Goal: Task Accomplishment & Management: Complete application form

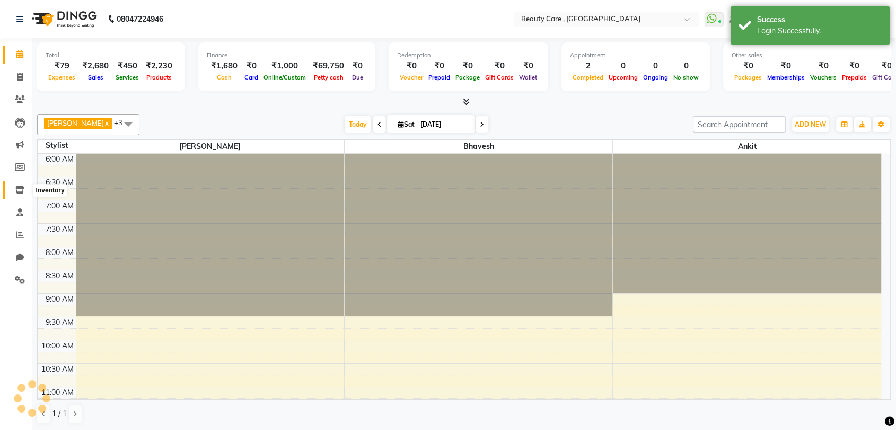
click at [22, 195] on span at bounding box center [20, 190] width 19 height 12
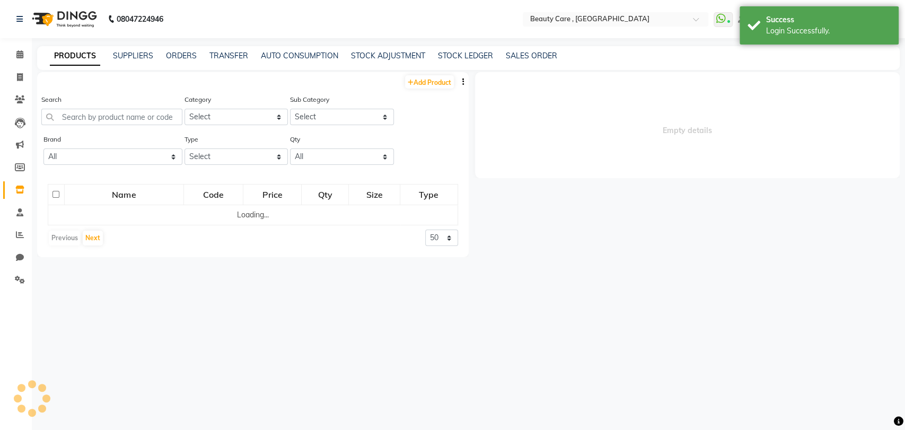
select select
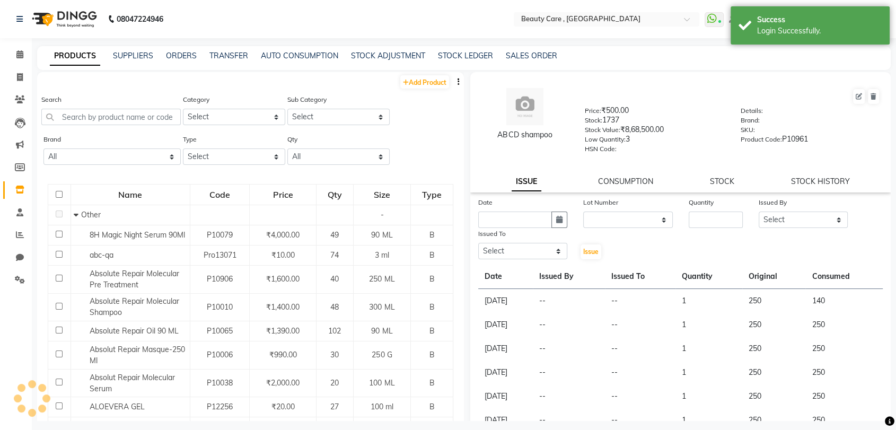
click at [453, 81] on button "button" at bounding box center [458, 81] width 11 height 11
click at [410, 78] on div "IMPORT" at bounding box center [409, 81] width 48 height 13
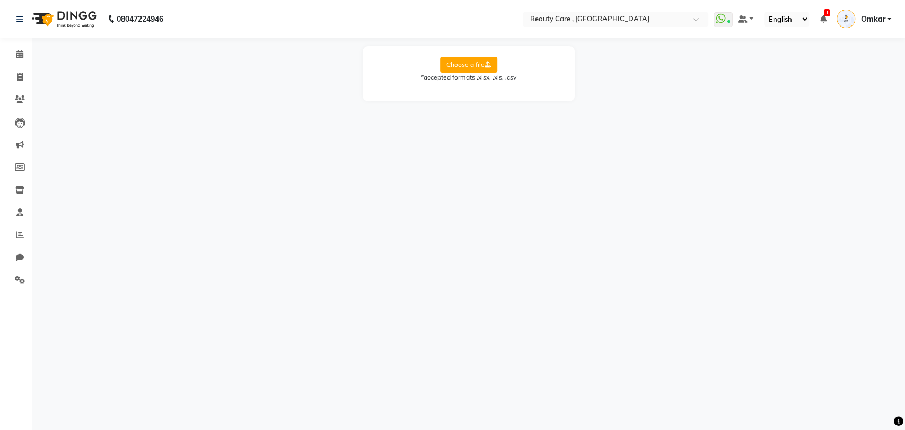
click at [454, 65] on label "Choose a file" at bounding box center [468, 65] width 57 height 16
click at [0, 0] on input "Choose a file" at bounding box center [0, 0] width 0 height 0
click at [463, 64] on label "Choose a file" at bounding box center [468, 65] width 57 height 16
click at [0, 0] on input "Choose a file" at bounding box center [0, 0] width 0 height 0
click at [485, 91] on select "Select Sheet tumble final inventory sheet" at bounding box center [517, 99] width 80 height 16
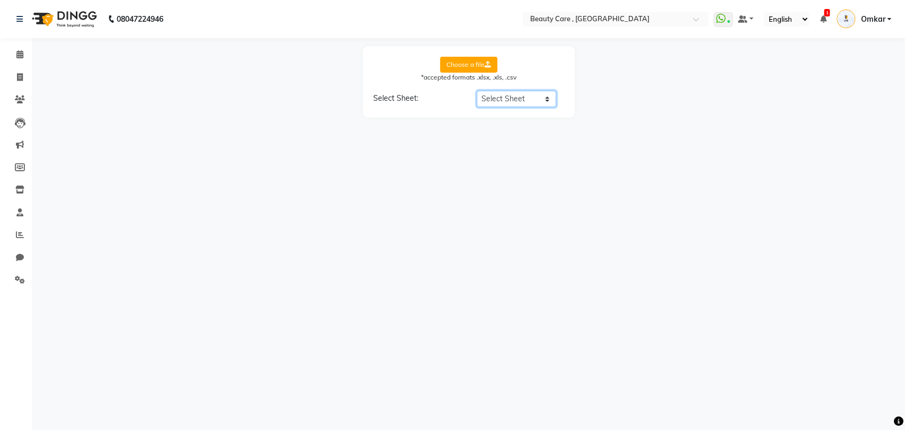
select select "tumble final inventory sheet"
click at [477, 91] on select "Select Sheet tumble final inventory sheet" at bounding box center [517, 99] width 80 height 16
select select "product name"
select select "product code"
select select "product category"
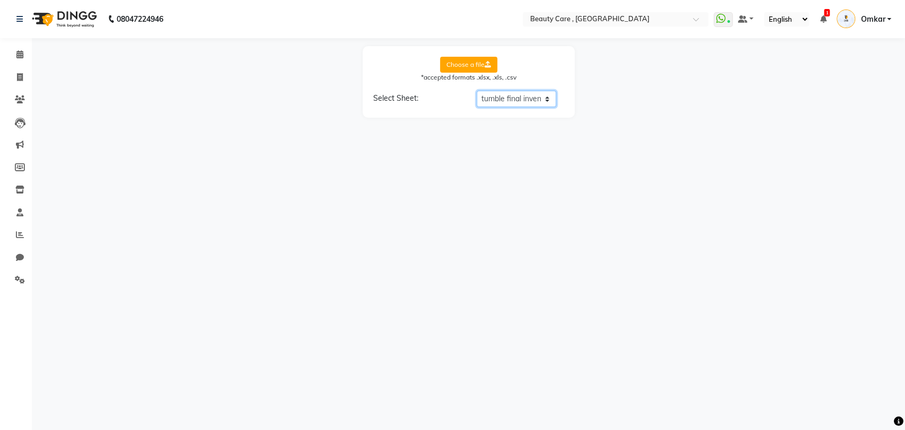
select select "product sub-category"
select select "quantity"
select select "price"
select select "cost"
select select "tax group"
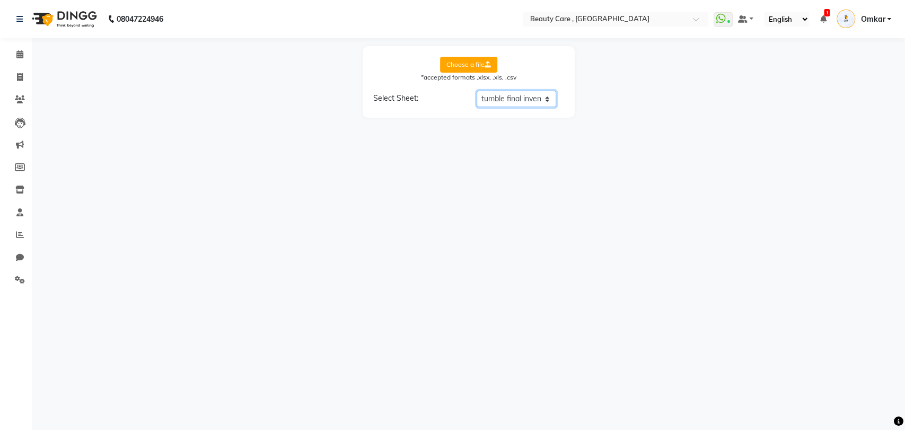
select select "tax inclusive"
select select "size"
select select "unit"
select select "sku"
select select "brand"
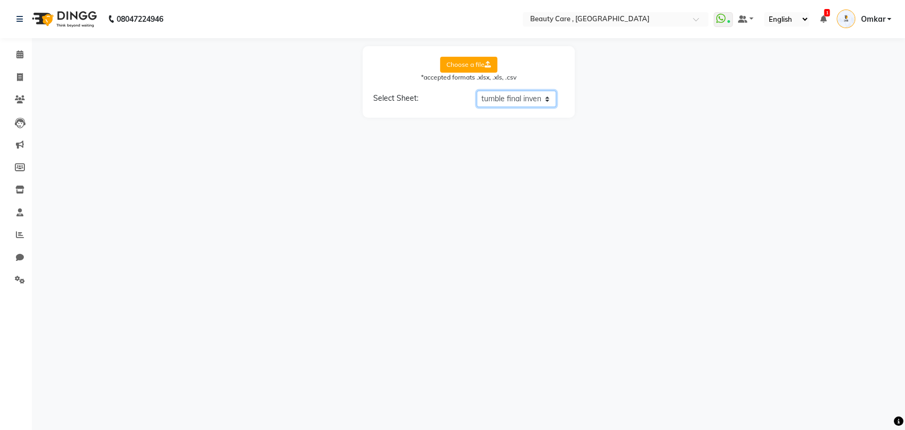
select select "sac code"
select select "description"
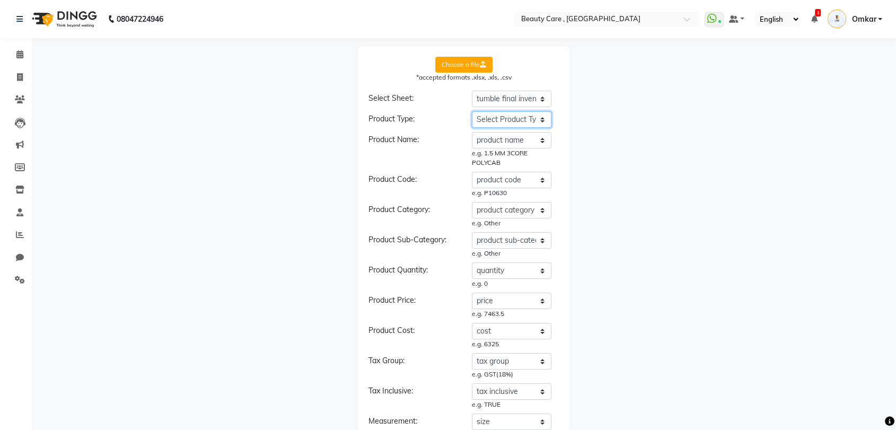
click at [512, 120] on select "Select Product Type product name product code product category product sub-cate…" at bounding box center [512, 119] width 80 height 16
select select "type"
click at [472, 111] on select "Select Product Type product name product code product category product sub-cate…" at bounding box center [512, 119] width 80 height 16
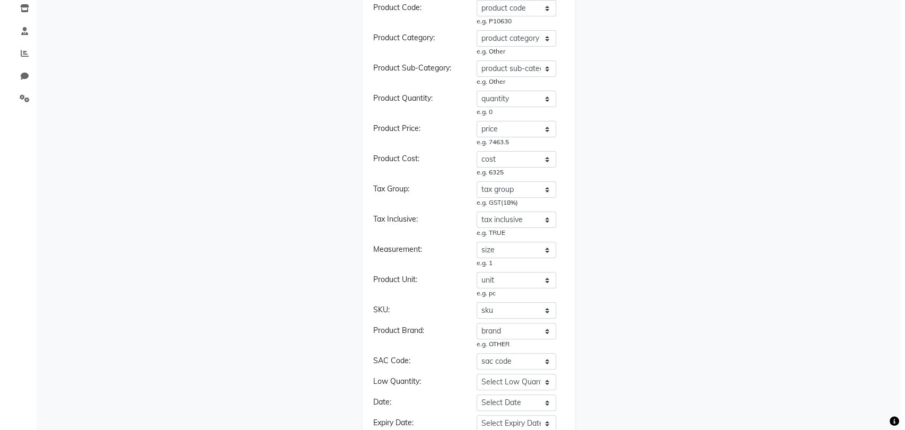
scroll to position [317, 0]
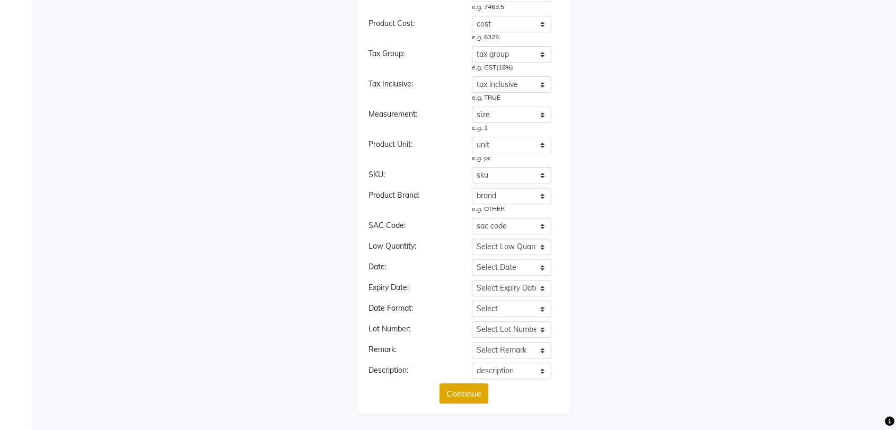
click at [473, 389] on button "Continue" at bounding box center [464, 393] width 49 height 20
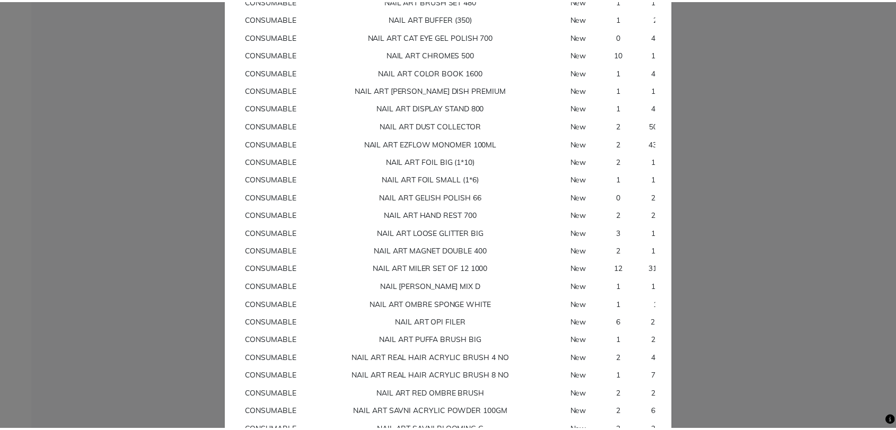
scroll to position [8695, 0]
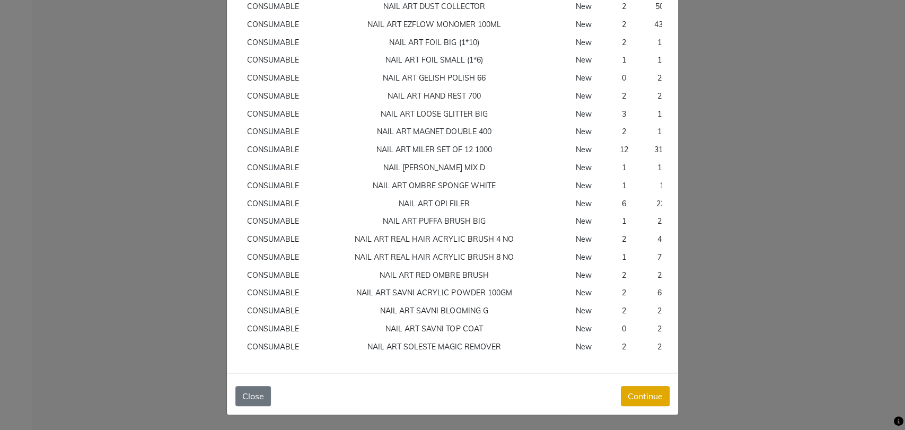
click at [647, 399] on button "Continue" at bounding box center [645, 396] width 49 height 20
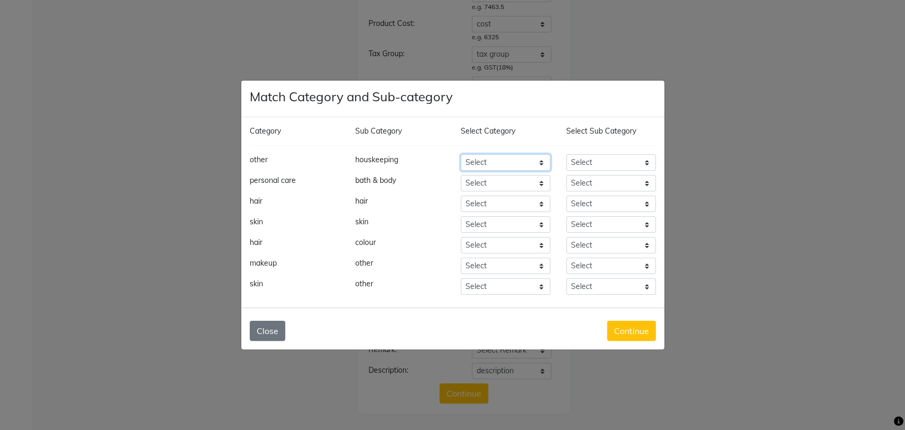
click at [511, 167] on select "Select Hair Appliances Personal Care Makeup Skin [PERSON_NAME] Waxing Disposabl…" at bounding box center [506, 162] width 90 height 16
select select "101000"
click at [461, 154] on select "Select Hair Appliances Personal Care Makeup Skin [PERSON_NAME] Waxing Disposabl…" at bounding box center [506, 162] width 90 height 16
select select "101002"
select select "101000"
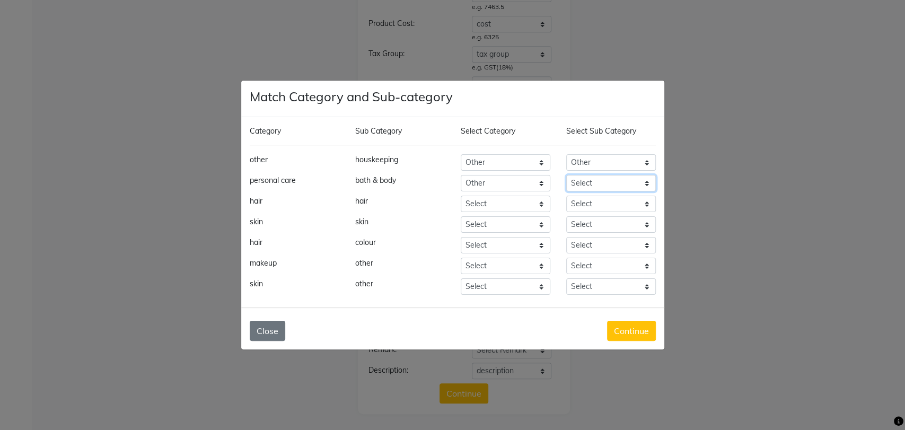
select select "101002"
select select "101000"
select select "101002"
select select "101000"
select select "101002"
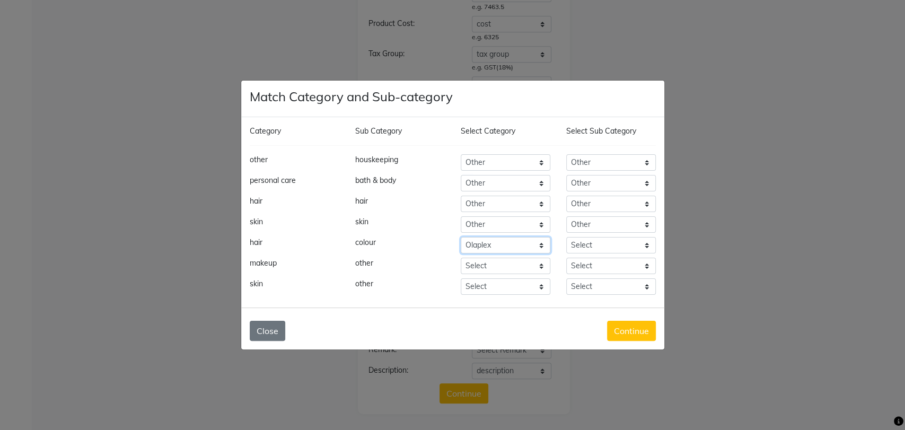
select select "101000"
select select "101002"
select select "101000"
select select "101002"
select select "101000"
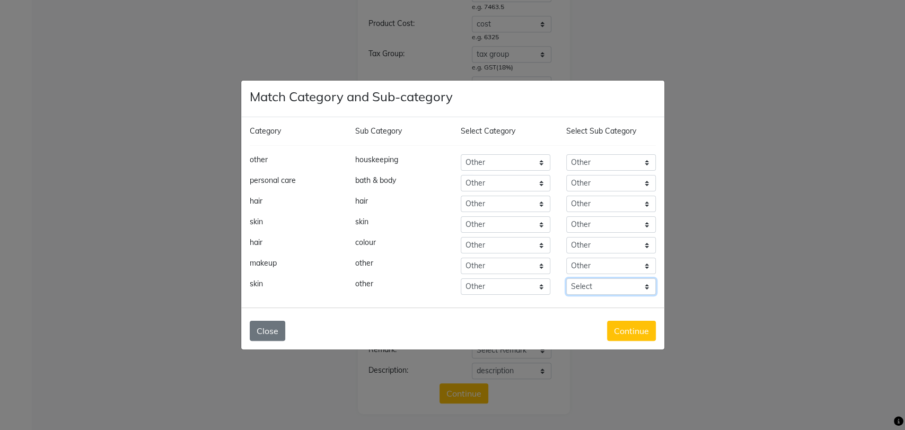
select select "101002"
click at [630, 328] on button "Continue" at bounding box center [631, 331] width 49 height 20
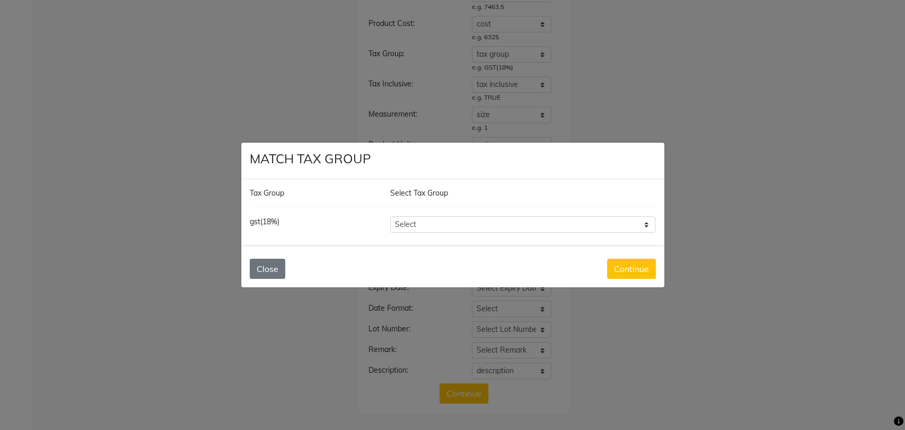
click at [567, 231] on select "Select Looks 5% GST 5% GST 18% 12% Orijine GST NEW duhduh Low wastage disposal …" at bounding box center [523, 224] width 266 height 16
select select "4463"
click at [390, 216] on select "Select Looks 5% GST 5% GST 18% 12% Orijine GST NEW duhduh Low wastage disposal …" at bounding box center [523, 224] width 266 height 16
click at [616, 265] on button "Continue" at bounding box center [631, 269] width 49 height 20
click at [632, 266] on button "Continue" at bounding box center [631, 269] width 49 height 20
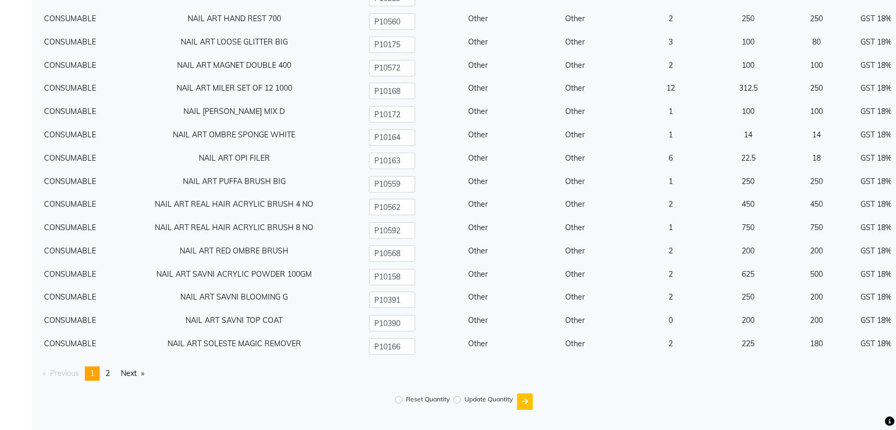
scroll to position [12013, 0]
click at [112, 371] on link "page 2" at bounding box center [107, 373] width 15 height 14
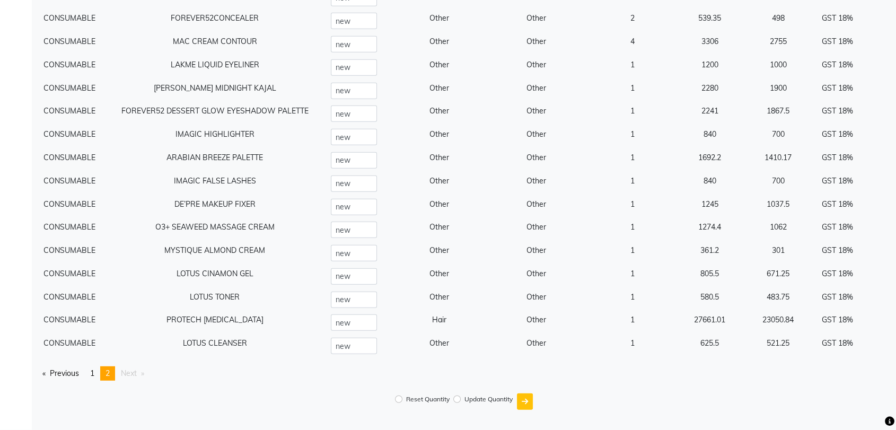
scroll to position [6791, 0]
click at [93, 369] on span "1" at bounding box center [92, 373] width 4 height 10
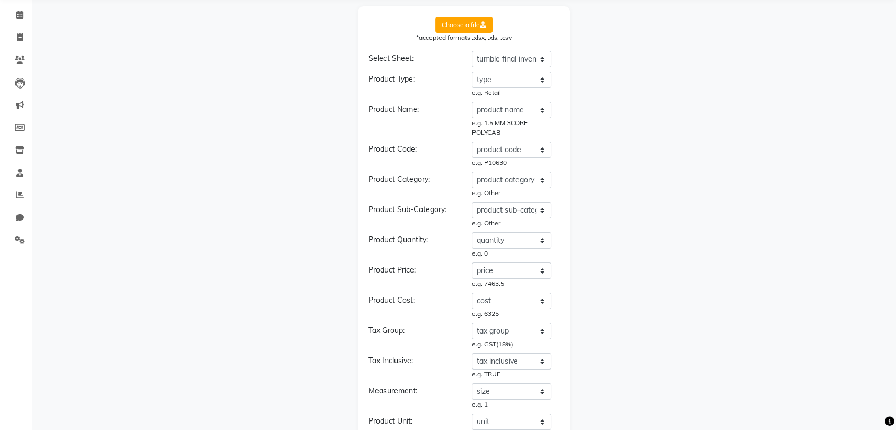
scroll to position [0, 0]
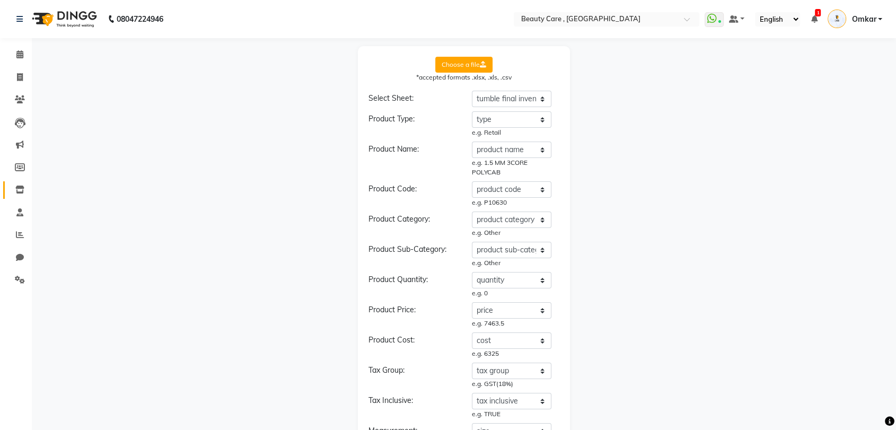
click at [21, 184] on span at bounding box center [20, 190] width 19 height 12
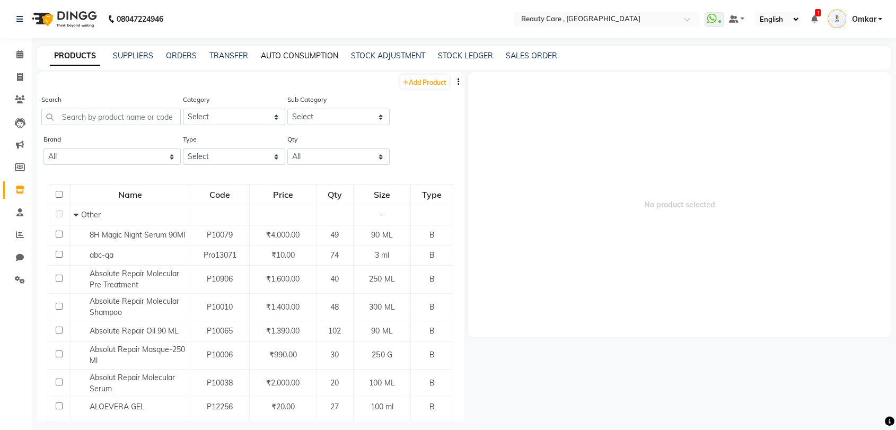
click at [317, 55] on link "AUTO CONSUMPTION" at bounding box center [299, 56] width 77 height 10
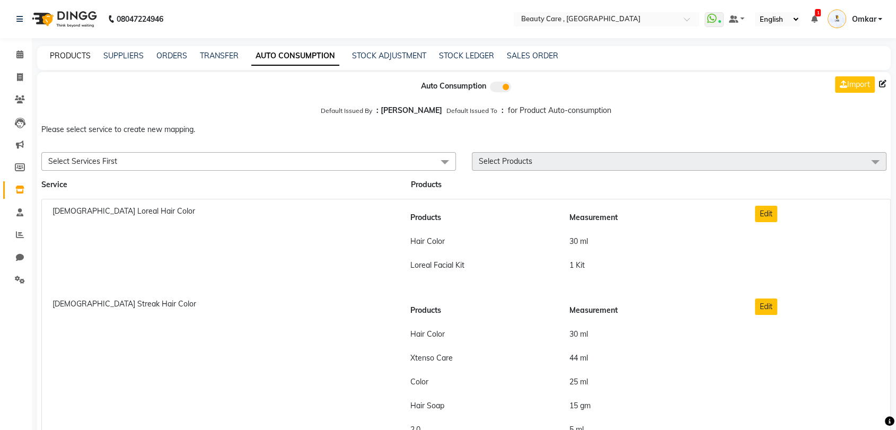
click at [82, 59] on link "PRODUCTS" at bounding box center [70, 56] width 41 height 10
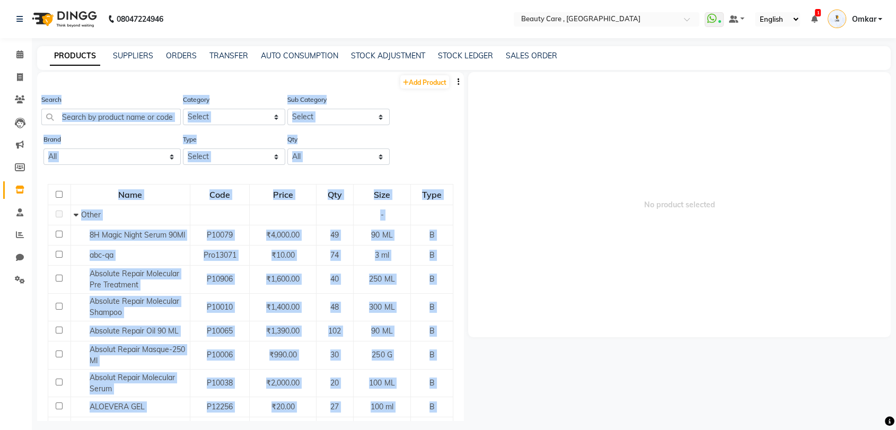
drag, startPoint x: 465, startPoint y: 83, endPoint x: 456, endPoint y: 82, distance: 9.1
click at [456, 82] on div "Add Product Search Category Select Hair Appliances Personal Care Makeup Skin [P…" at bounding box center [464, 246] width 854 height 349
click at [505, 107] on span "No product selected" at bounding box center [679, 204] width 423 height 265
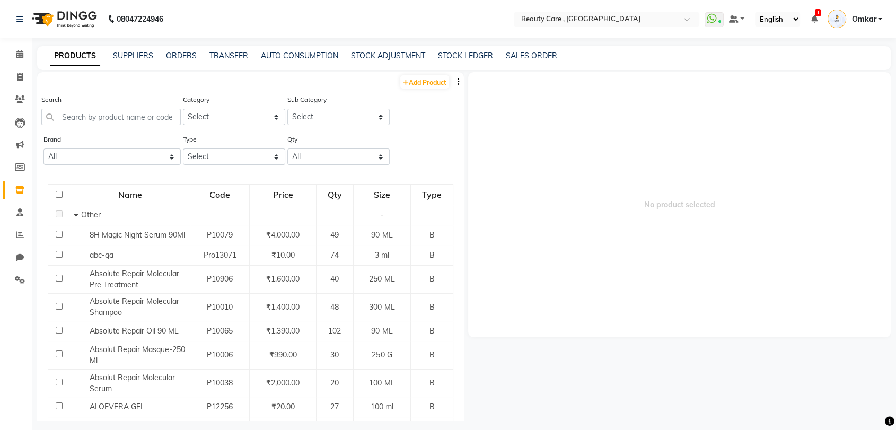
click at [458, 83] on icon "button" at bounding box center [459, 81] width 2 height 7
click at [415, 78] on div "IMPORT" at bounding box center [409, 81] width 48 height 13
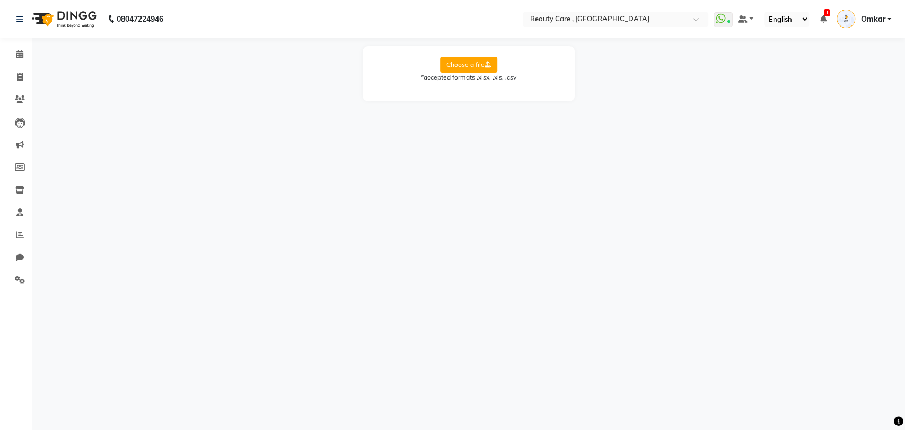
click at [481, 69] on label "Choose a file" at bounding box center [468, 65] width 57 height 16
click at [0, 0] on input "Choose a file" at bounding box center [0, 0] width 0 height 0
click at [489, 99] on select "Select Sheet tumble final inventory sheet" at bounding box center [517, 99] width 80 height 16
select select "tumble final inventory sheet"
click at [477, 91] on select "Select Sheet tumble final inventory sheet" at bounding box center [517, 99] width 80 height 16
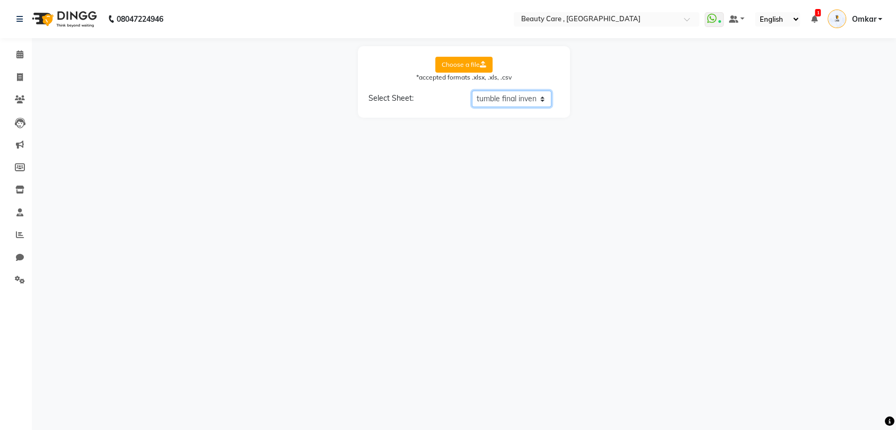
select select "product name"
select select "product code"
select select "product category"
select select "product sub-category"
select select "quantity"
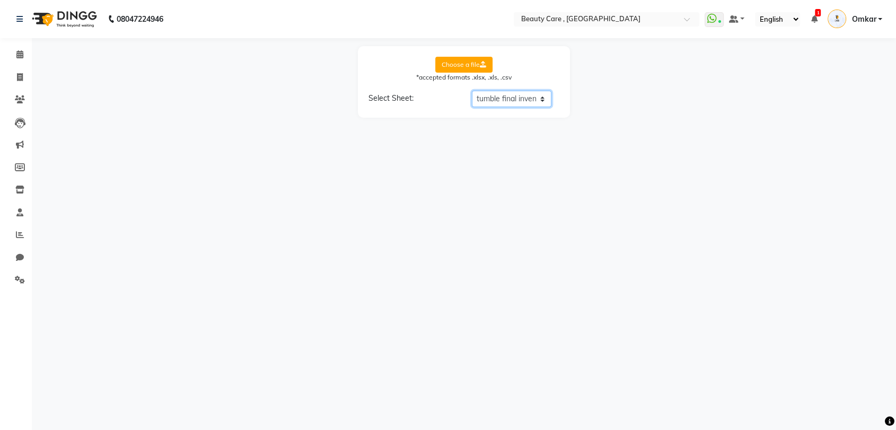
select select "price"
select select "cost"
select select "tax group"
select select "tax inclusive"
select select "size"
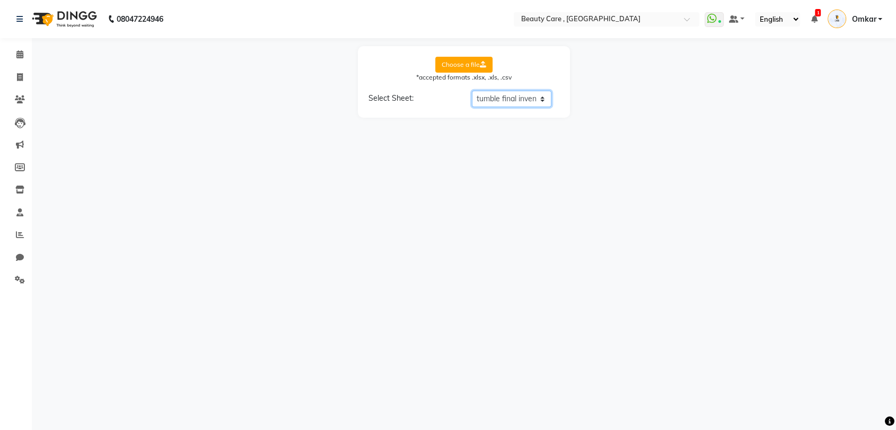
select select "unit"
select select "sku"
select select "brand"
select select "sac code"
select select "description"
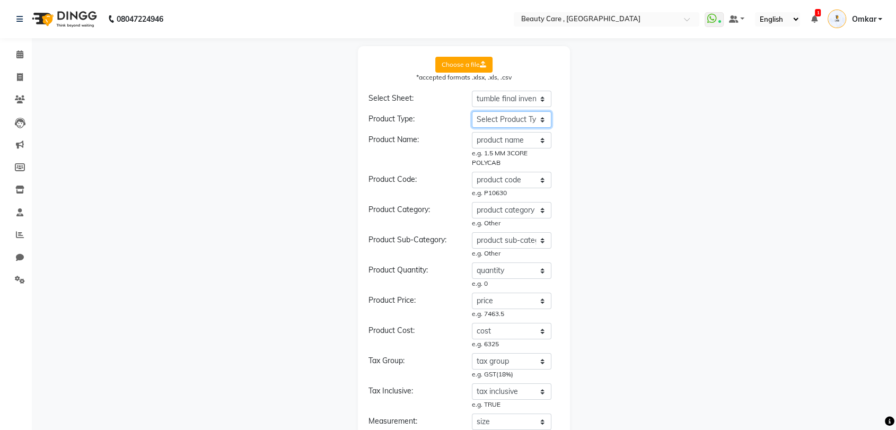
click at [509, 123] on select "Select Product Type product name product code product category product sub-cate…" at bounding box center [512, 119] width 80 height 16
select select "type"
click at [472, 111] on select "Select Product Type product name product code product category product sub-cate…" at bounding box center [512, 119] width 80 height 16
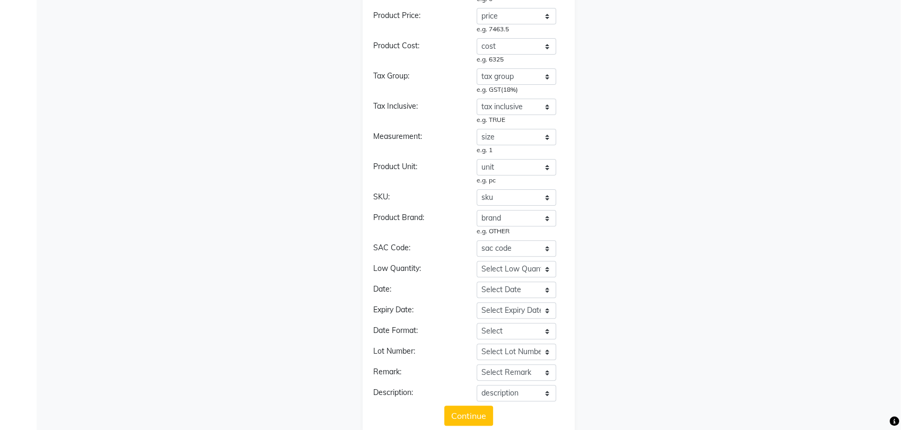
scroll to position [317, 0]
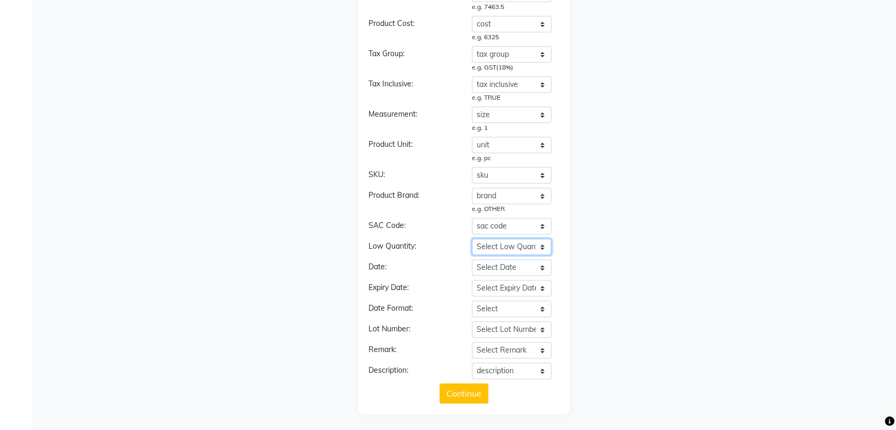
click at [514, 244] on select "Select Low Quantity product name product code product category product sub-cate…" at bounding box center [512, 247] width 80 height 16
click at [462, 258] on div "Product Type: Select Product Type product name product code product category pr…" at bounding box center [463, 87] width 191 height 584
click at [476, 395] on button "Continue" at bounding box center [464, 393] width 49 height 20
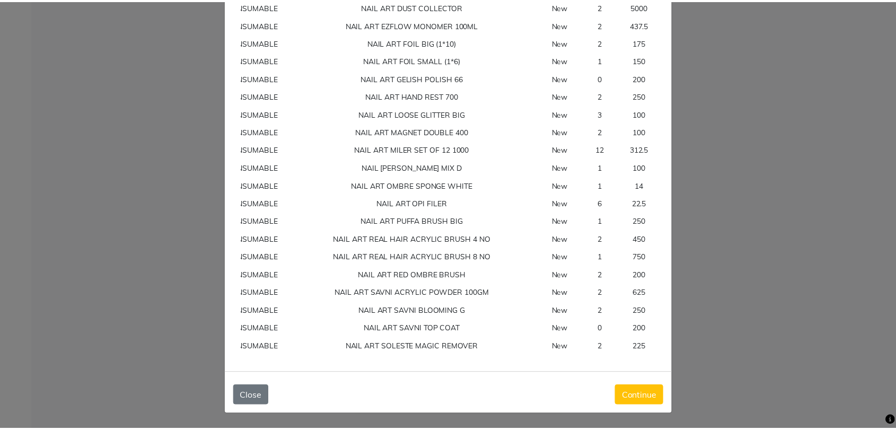
scroll to position [0, 0]
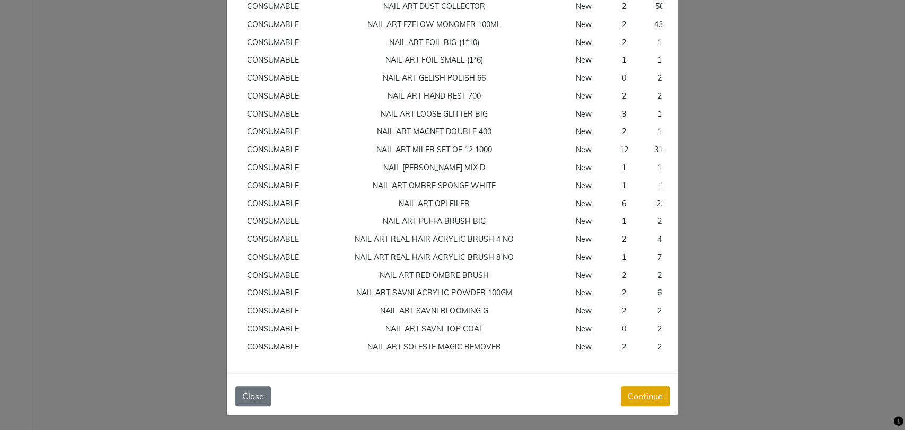
click at [631, 394] on button "Continue" at bounding box center [645, 396] width 49 height 20
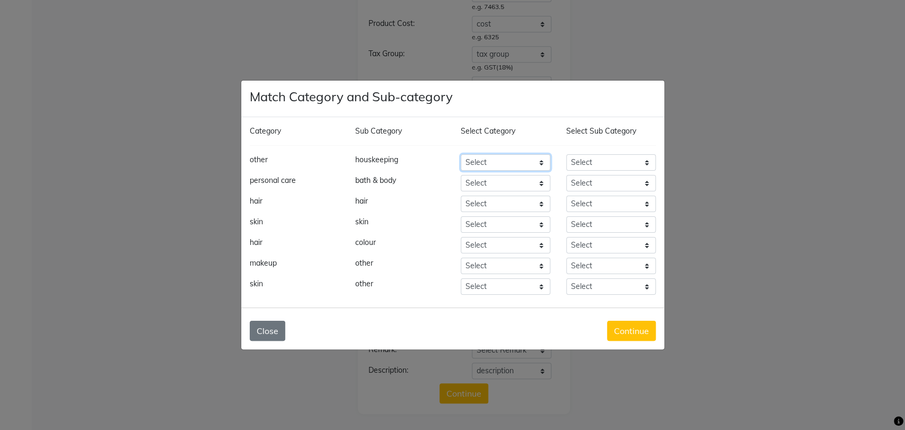
click at [513, 155] on select "Select Hair Appliances Personal Care Makeup Skin [PERSON_NAME] Waxing Disposabl…" at bounding box center [506, 162] width 90 height 16
click at [461, 154] on select "Select Hair Appliances Personal Care Makeup Skin [PERSON_NAME] Waxing Disposabl…" at bounding box center [506, 162] width 90 height 16
select select "101000"
select select "101002"
select select "101700"
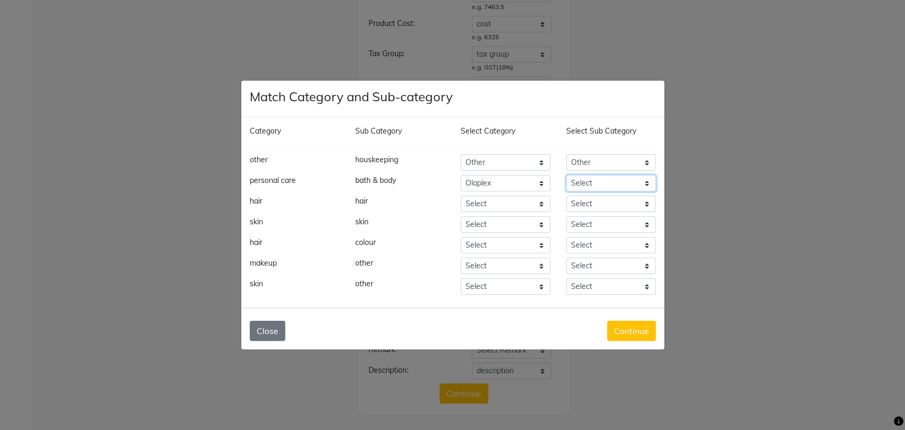
select select "101701"
click at [505, 182] on select "Select Hair Appliances Personal Care Makeup Skin [PERSON_NAME] Waxing Disposabl…" at bounding box center [506, 183] width 90 height 16
click at [461, 175] on select "Select Hair Appliances Personal Care Makeup Skin [PERSON_NAME] Waxing Disposabl…" at bounding box center [506, 183] width 90 height 16
click at [505, 182] on select "Select Hair Appliances Personal Care Makeup Skin [PERSON_NAME] Waxing Disposabl…" at bounding box center [506, 183] width 90 height 16
click at [461, 175] on select "Select Hair Appliances Personal Care Makeup Skin [PERSON_NAME] Waxing Disposabl…" at bounding box center [506, 183] width 90 height 16
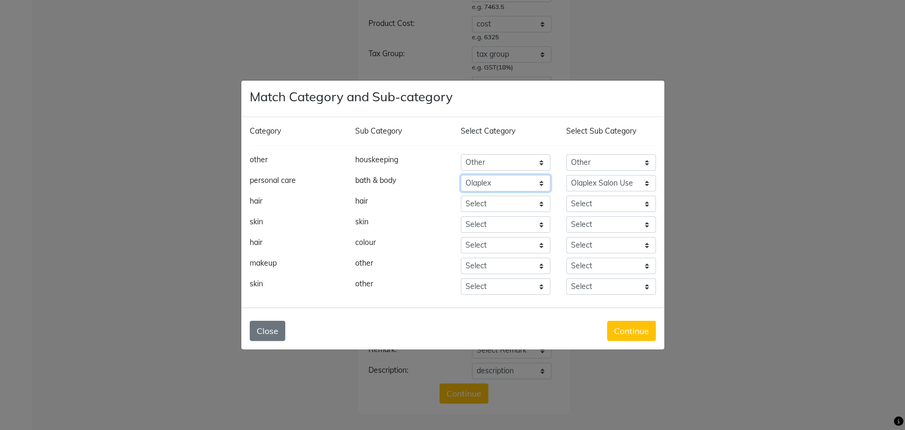
select select "101000"
select select "101002"
select select "101000"
select select "101002"
select select "101000"
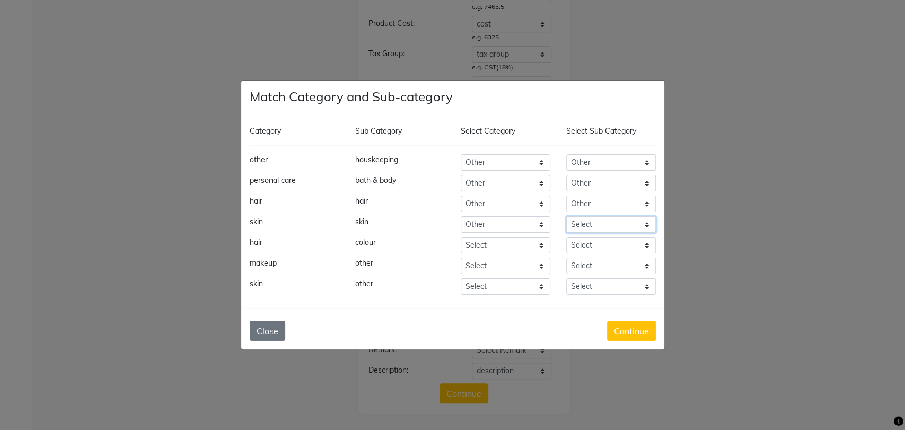
select select "101002"
select select "101000"
select select "101002"
select select "101000"
select select "101002"
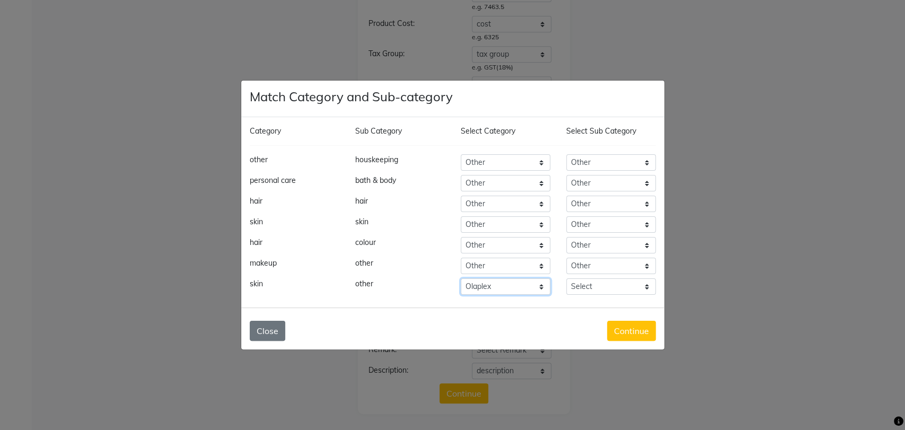
select select "101000"
select select "101002"
click at [632, 334] on button "Continue" at bounding box center [631, 331] width 49 height 20
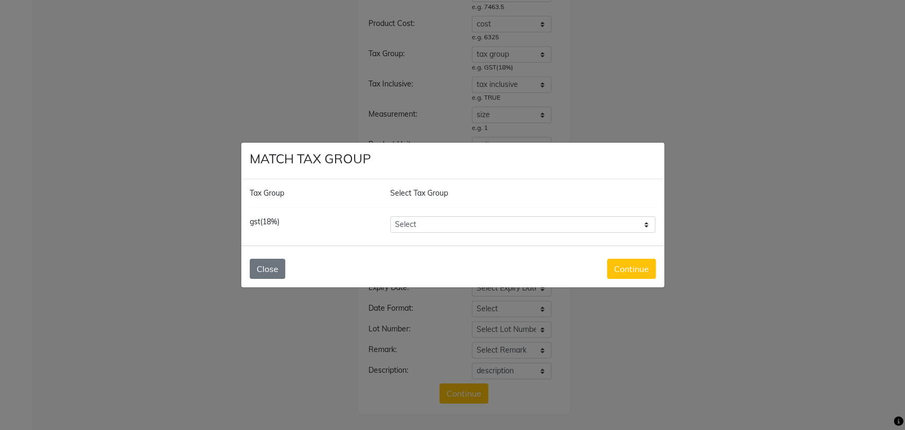
click at [576, 226] on select "Select Looks 5% GST 5% GST 18% 12% Orijine GST NEW duhduh Low wastage disposal …" at bounding box center [523, 224] width 266 height 16
select select "4463"
click at [390, 216] on select "Select Looks 5% GST 5% GST 18% 12% Orijine GST NEW duhduh Low wastage disposal …" at bounding box center [523, 224] width 266 height 16
click at [623, 264] on button "Continue" at bounding box center [631, 269] width 49 height 20
